Goal: Information Seeking & Learning: Learn about a topic

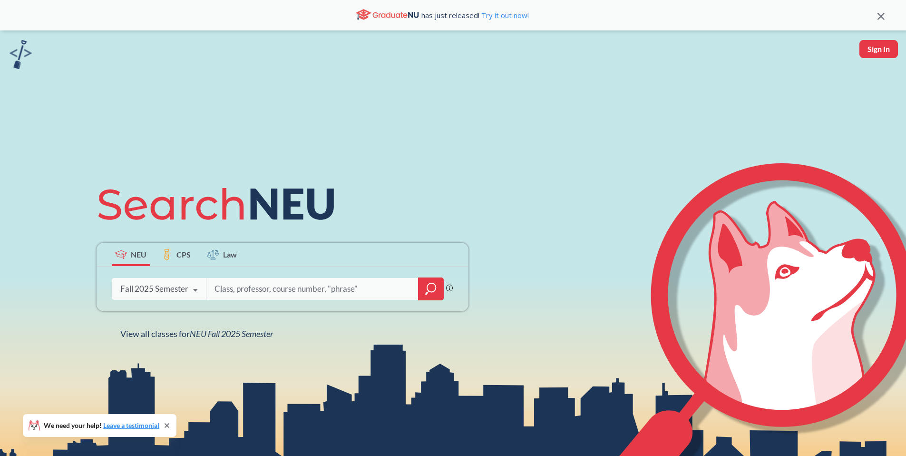
click at [174, 284] on div "Fall 2025 Semester" at bounding box center [154, 289] width 68 height 10
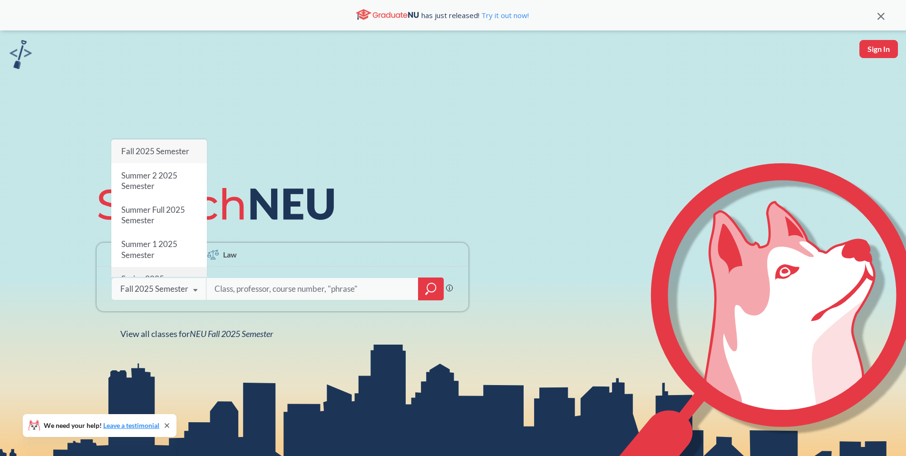
scroll to position [27, 0]
click at [162, 240] on div "Spring 2025 Semester" at bounding box center [159, 257] width 96 height 34
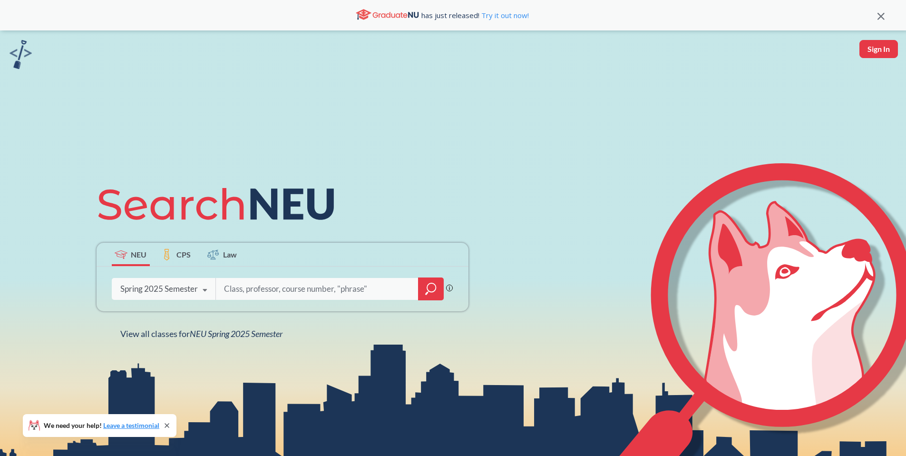
click at [235, 297] on input "search" at bounding box center [317, 289] width 188 height 20
type input "EECE 2310"
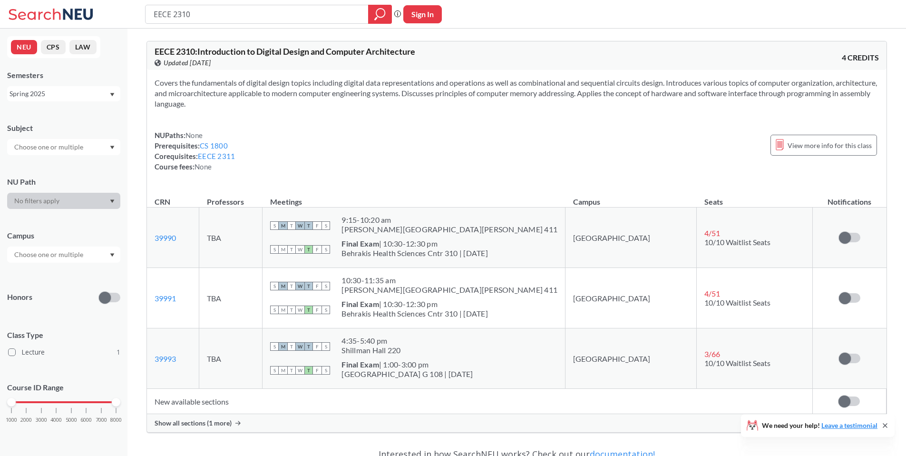
click at [100, 95] on div "Spring 2025" at bounding box center [59, 94] width 99 height 10
click at [319, 177] on div "Covers the fundamentals of digital design topics including digital data represe…" at bounding box center [517, 128] width 740 height 117
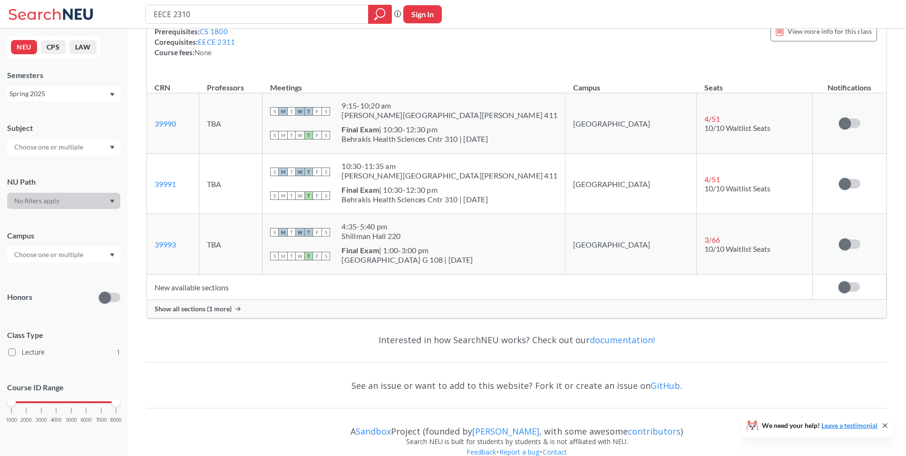
scroll to position [115, 0]
